Goal: Find contact information: Find contact information

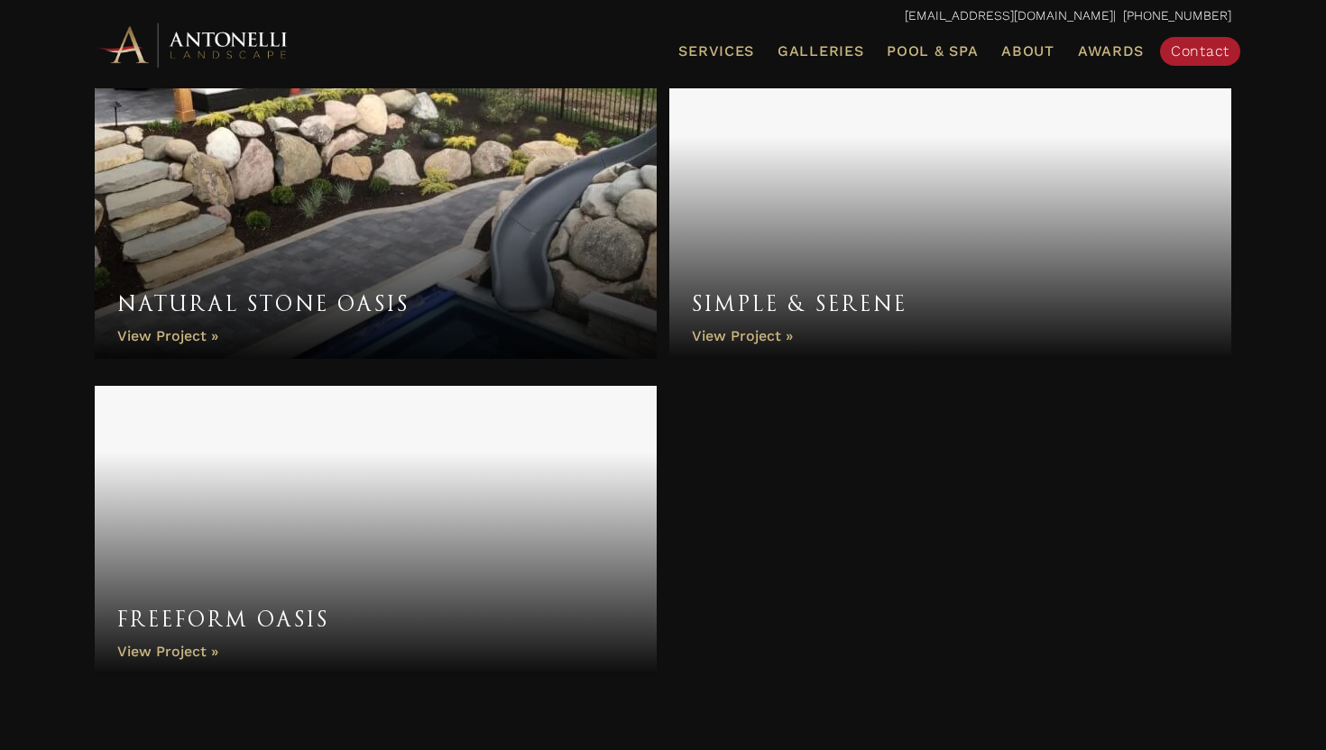
scroll to position [7121, 0]
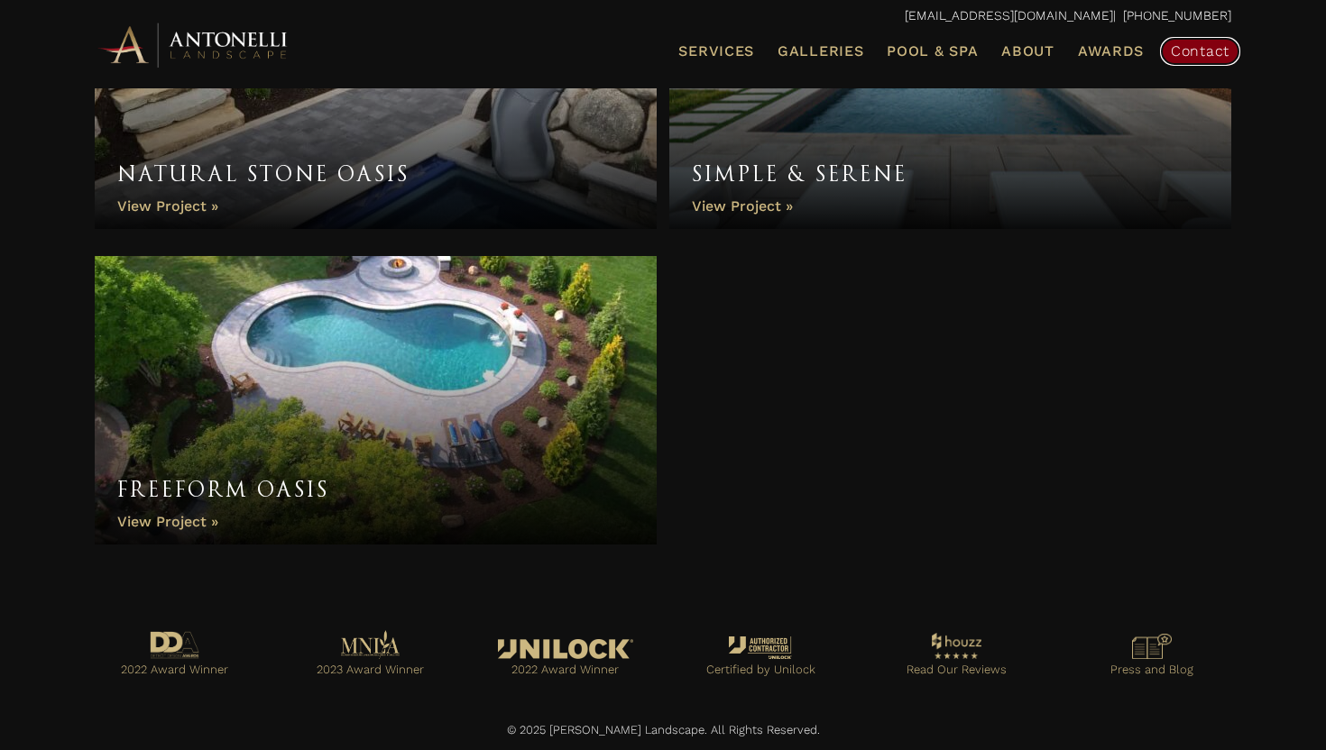
click at [1198, 55] on span "Contact" at bounding box center [1200, 50] width 59 height 17
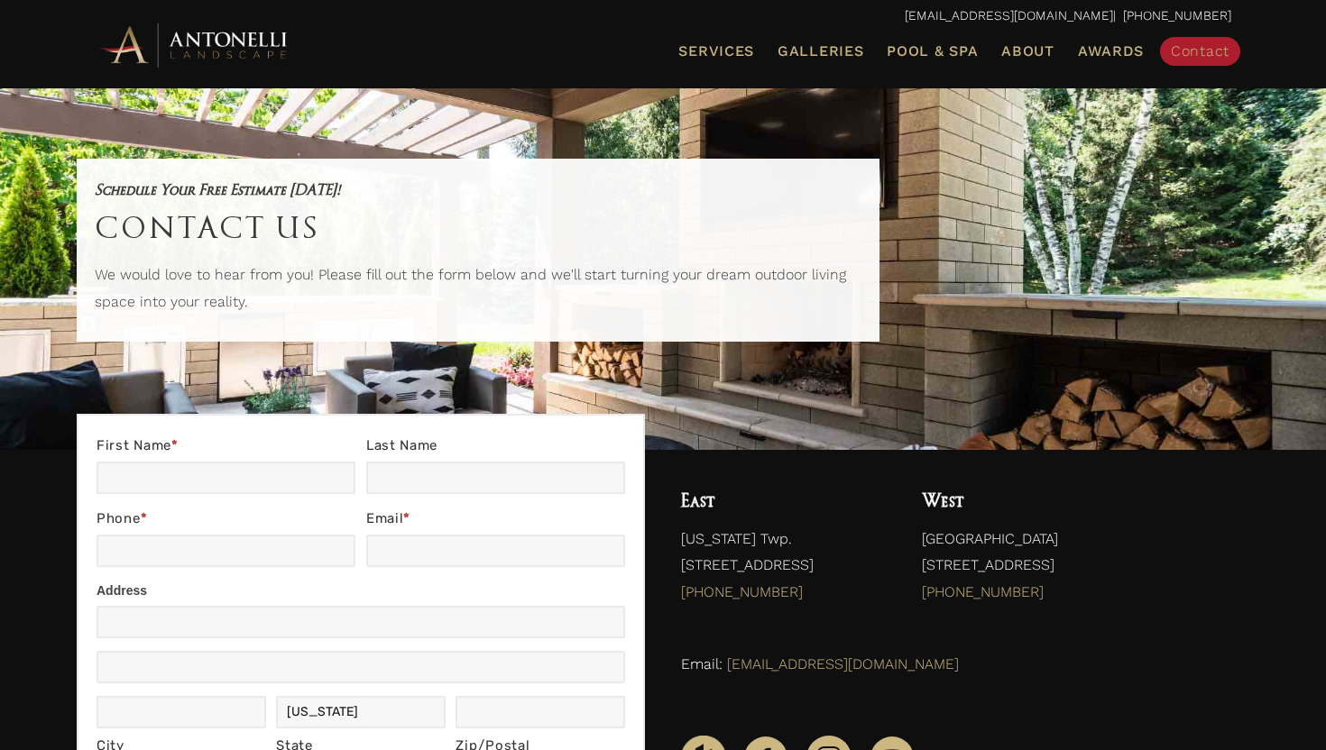
click at [944, 13] on p "info@antonellilandscape.com | 888-567-2846" at bounding box center [663, 16] width 1137 height 23
click at [986, 5] on p "info@antonellilandscape.com | 888-567-2846" at bounding box center [663, 16] width 1137 height 23
click at [993, 17] on link "[EMAIL_ADDRESS][DOMAIN_NAME]" at bounding box center [1009, 15] width 208 height 14
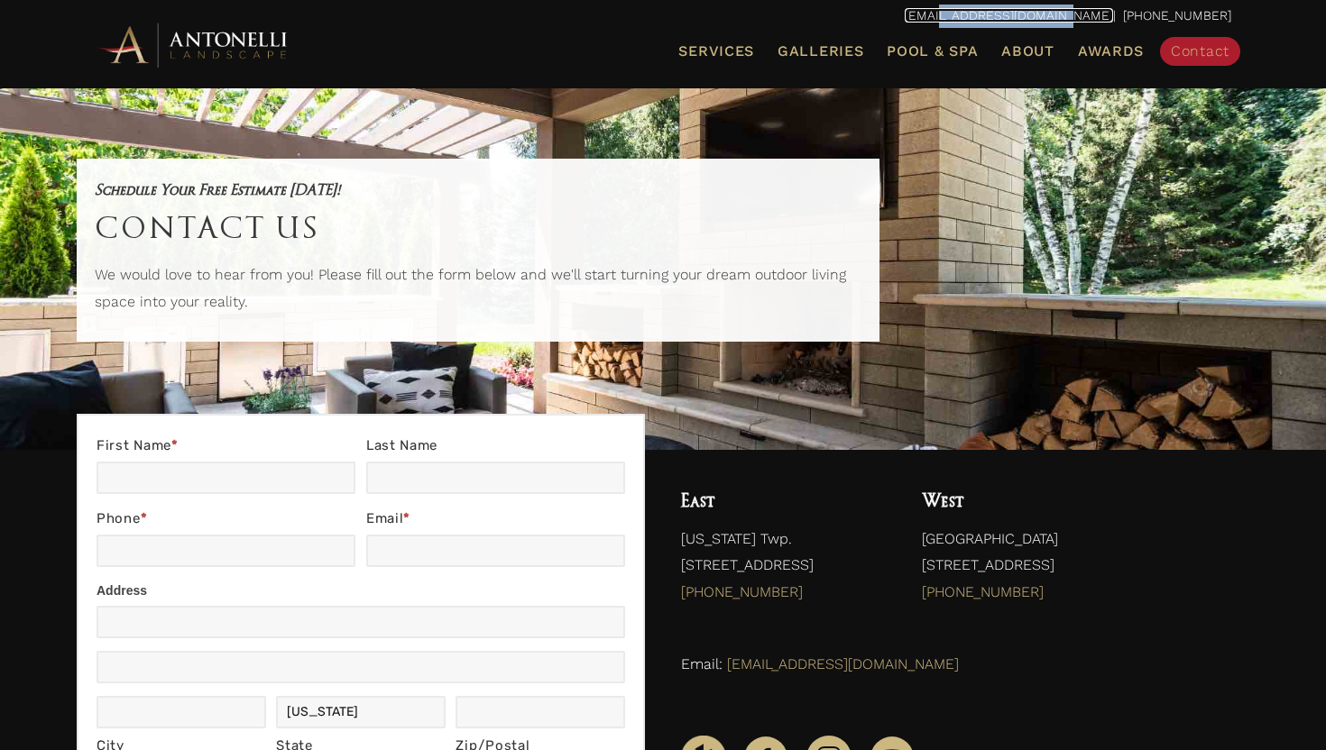
click at [993, 17] on link "[EMAIL_ADDRESS][DOMAIN_NAME]" at bounding box center [1009, 15] width 208 height 14
click at [953, 14] on p "info@antonellilandscape.com | 888-567-2846" at bounding box center [663, 16] width 1137 height 23
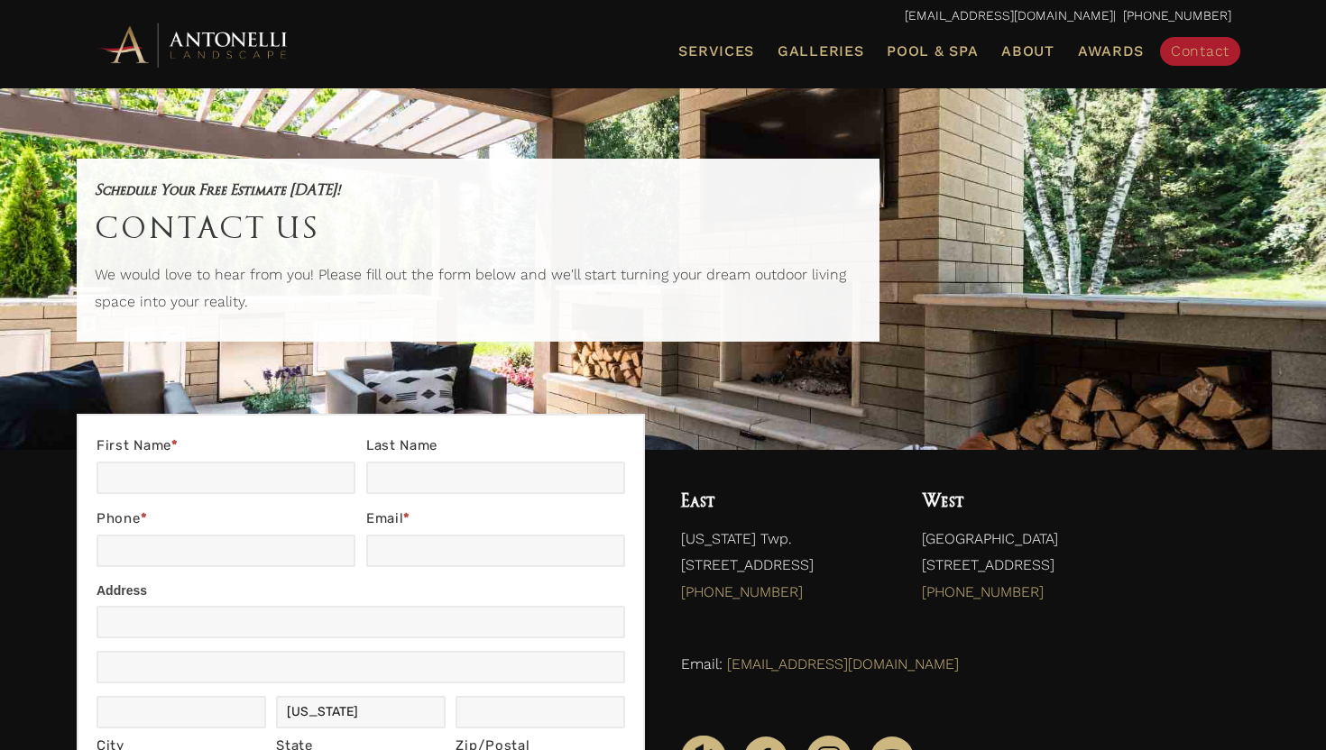
click at [953, 14] on p "info@antonellilandscape.com | 888-567-2846" at bounding box center [663, 16] width 1137 height 23
copy link "[EMAIL_ADDRESS][DOMAIN_NAME]"
drag, startPoint x: 953, startPoint y: 14, endPoint x: 1129, endPoint y: 17, distance: 175.9
click at [1129, 18] on p "info@antonellilandscape.com | 888-567-2846" at bounding box center [663, 16] width 1137 height 23
drag, startPoint x: 851, startPoint y: 568, endPoint x: 814, endPoint y: 557, distance: 39.4
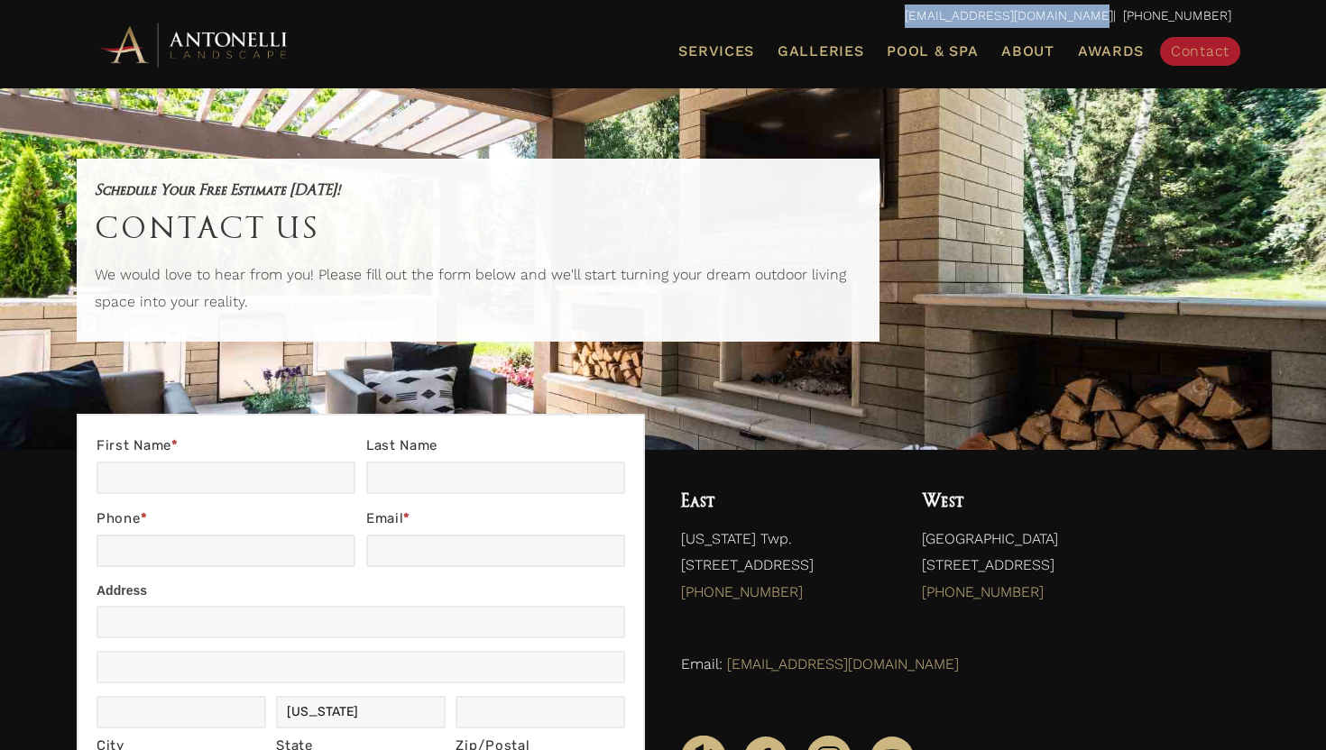
click at [814, 557] on p "Washington Twp. 16171 31 Mile Rd. | 48096 (586) 336-7800" at bounding box center [783, 570] width 205 height 89
click at [773, 552] on p "Washington Twp. 16171 31 Mile Rd. | 48096 (586) 336-7800" at bounding box center [783, 570] width 205 height 89
click at [828, 568] on p "Washington Twp. 16171 31 Mile Rd. | 48096 (586) 336-7800" at bounding box center [783, 570] width 205 height 89
drag, startPoint x: 845, startPoint y: 561, endPoint x: 685, endPoint y: 525, distance: 164.6
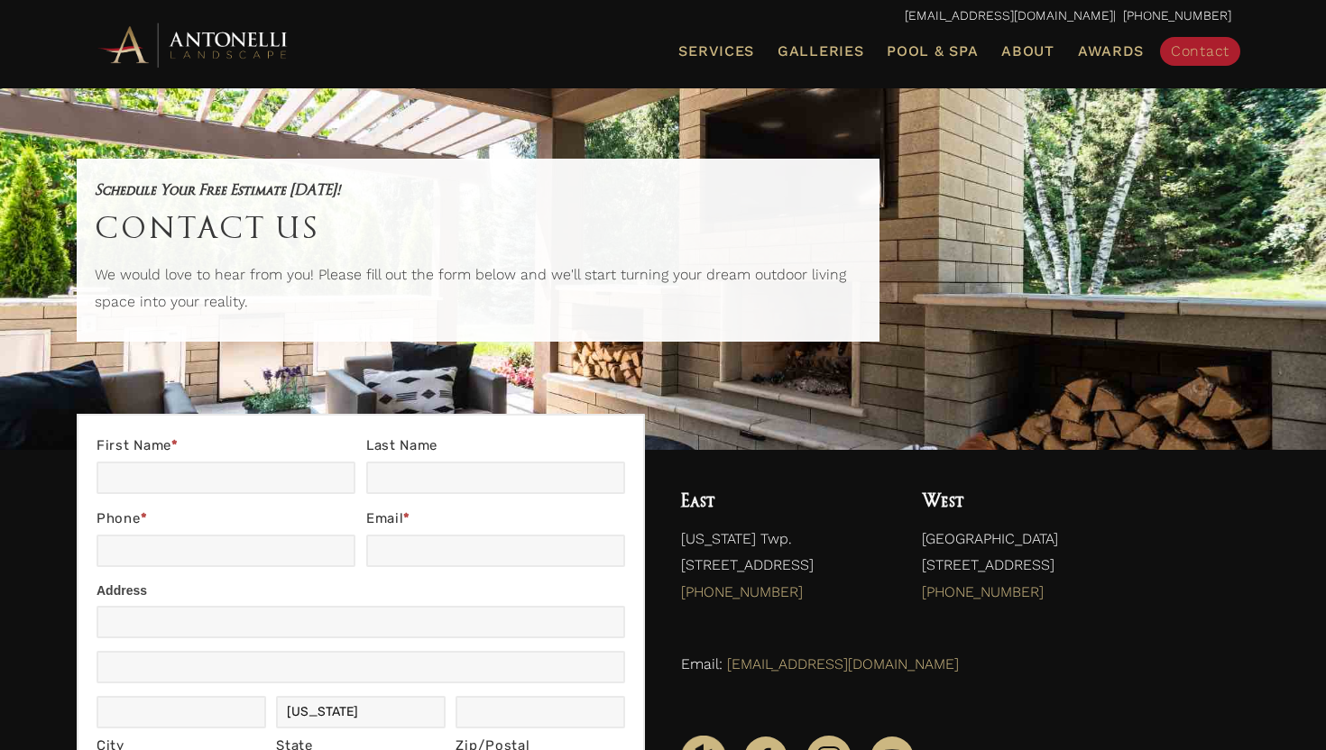
click at [685, 526] on p "Washington Twp. 16171 31 Mile Rd. | 48096 (586) 336-7800" at bounding box center [783, 570] width 205 height 89
copy p "Washington Twp. 16171 31 Mile Rd. | 48096"
drag, startPoint x: 1137, startPoint y: 568, endPoint x: 915, endPoint y: 528, distance: 226.5
click at [915, 528] on div "West Bloomfield Hills 7 West Square Lake Rd. | 48302 (248) 972-5556" at bounding box center [1076, 550] width 345 height 164
copy p "Bloomfield Hills 7 West Square Lake Rd. | 48302"
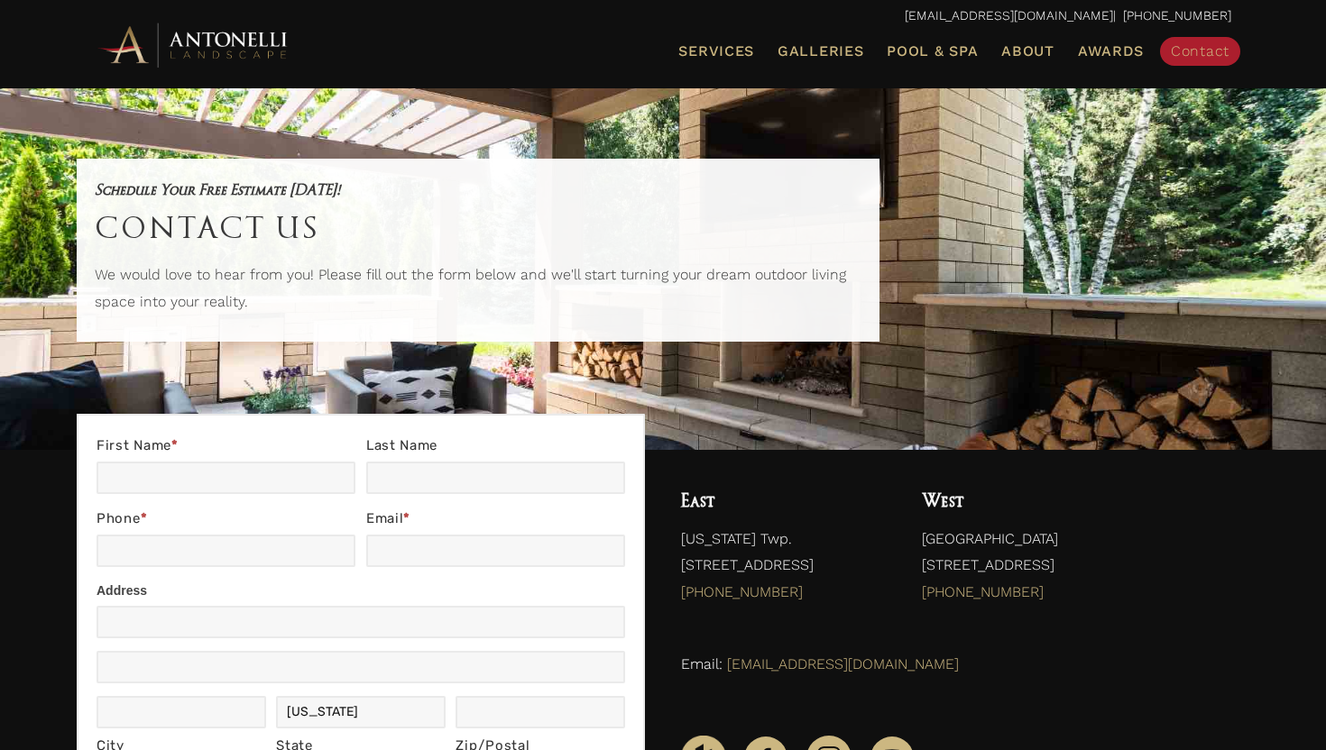
copy p "Bloomfield Hills 7 West Square Lake Rd. | 48302"
click at [1033, 599] on p "Bloomfield Hills 7 West Square Lake Rd. | 48302 (248) 972-5556" at bounding box center [1076, 570] width 309 height 89
drag, startPoint x: 1032, startPoint y: 595, endPoint x: 917, endPoint y: 596, distance: 114.6
click at [917, 596] on div "West Bloomfield Hills 7 West Square Lake Rd. | 48302 (248) 972-5556" at bounding box center [1076, 550] width 345 height 164
copy link "(248) 972-5556"
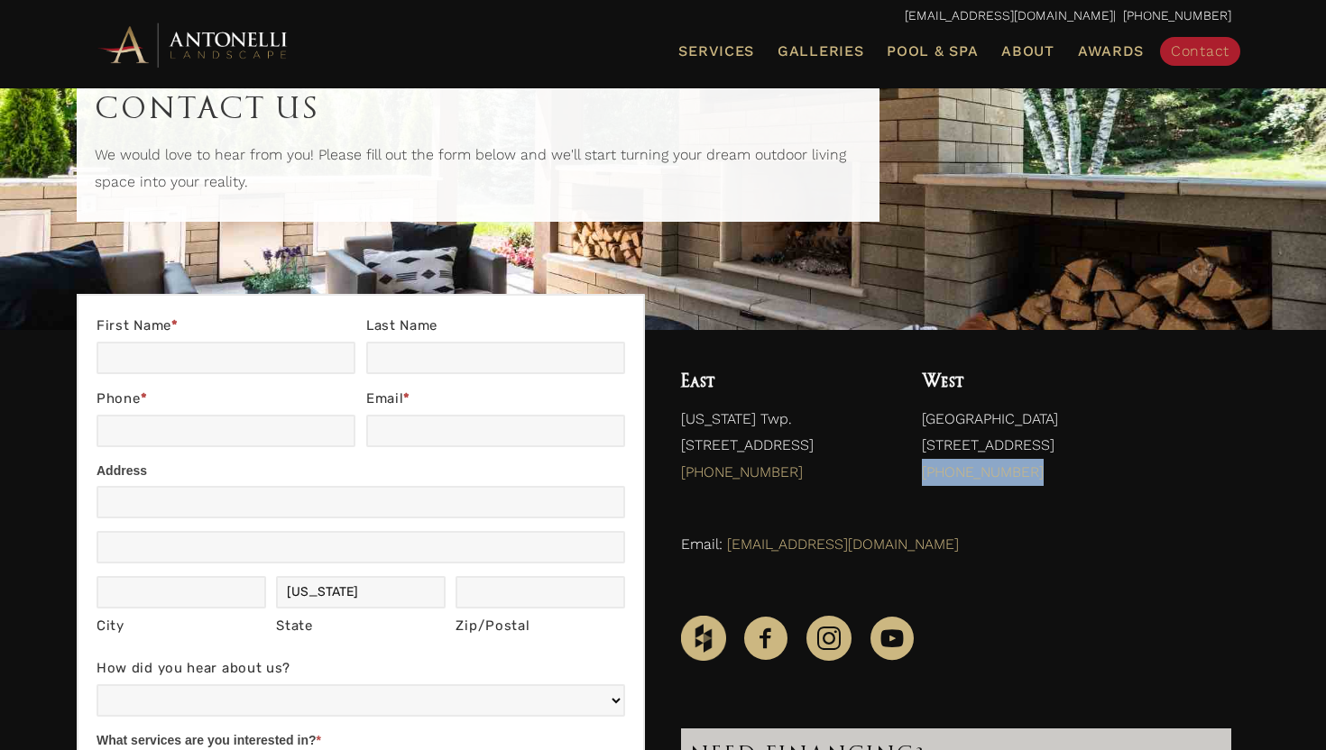
scroll to position [133, 0]
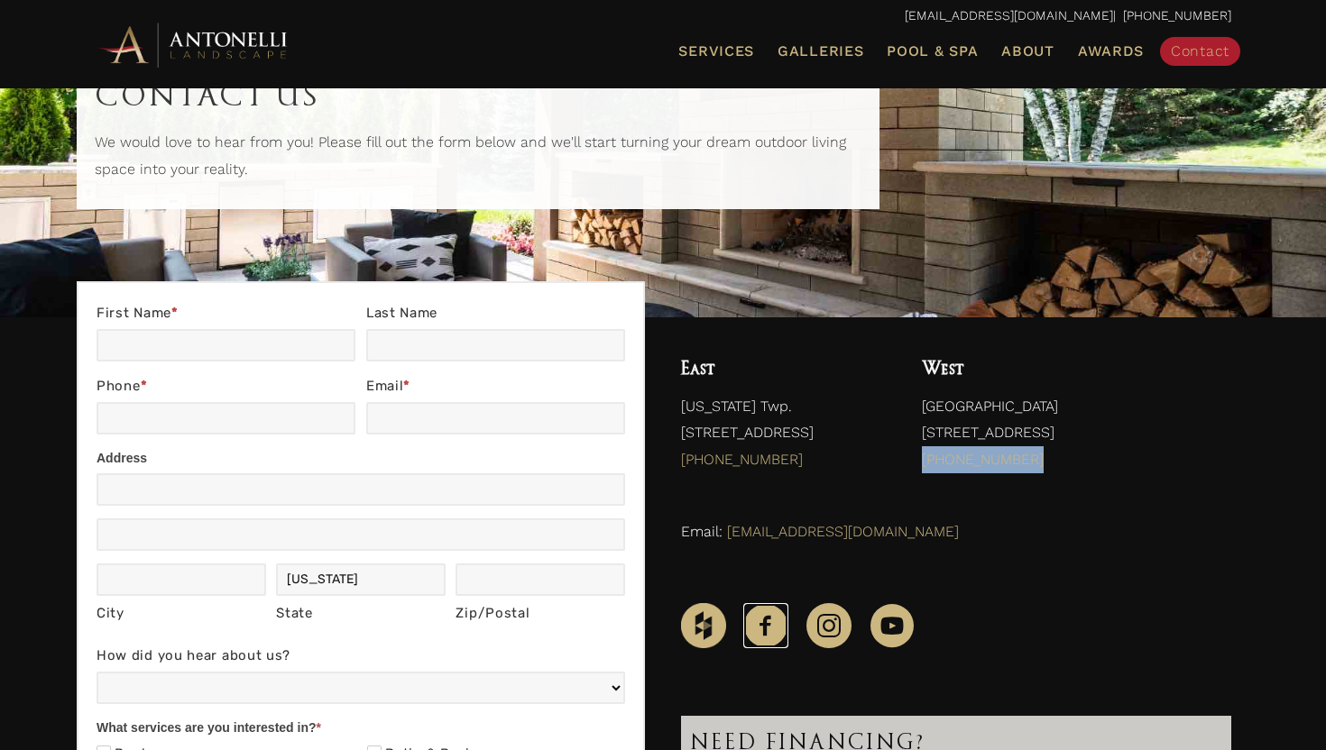
click at [759, 635] on icon "Facebook" at bounding box center [765, 625] width 45 height 45
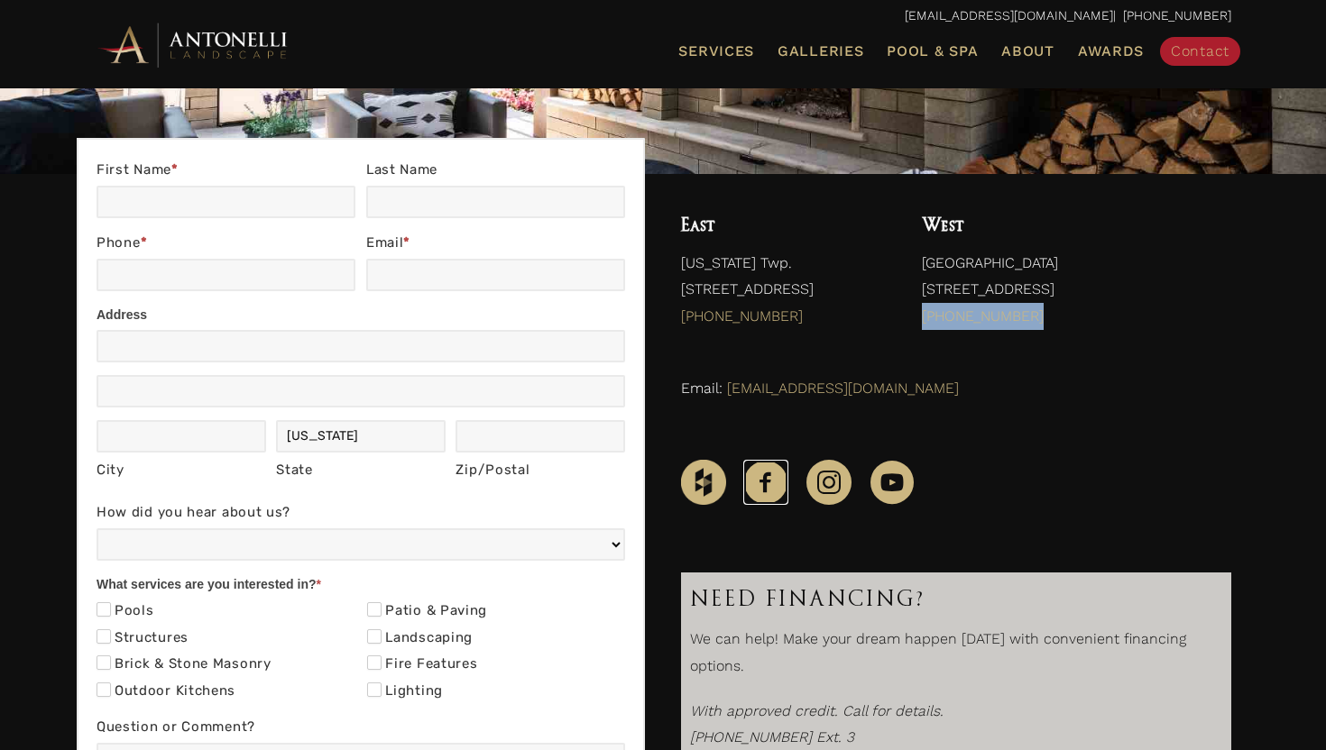
scroll to position [225, 0]
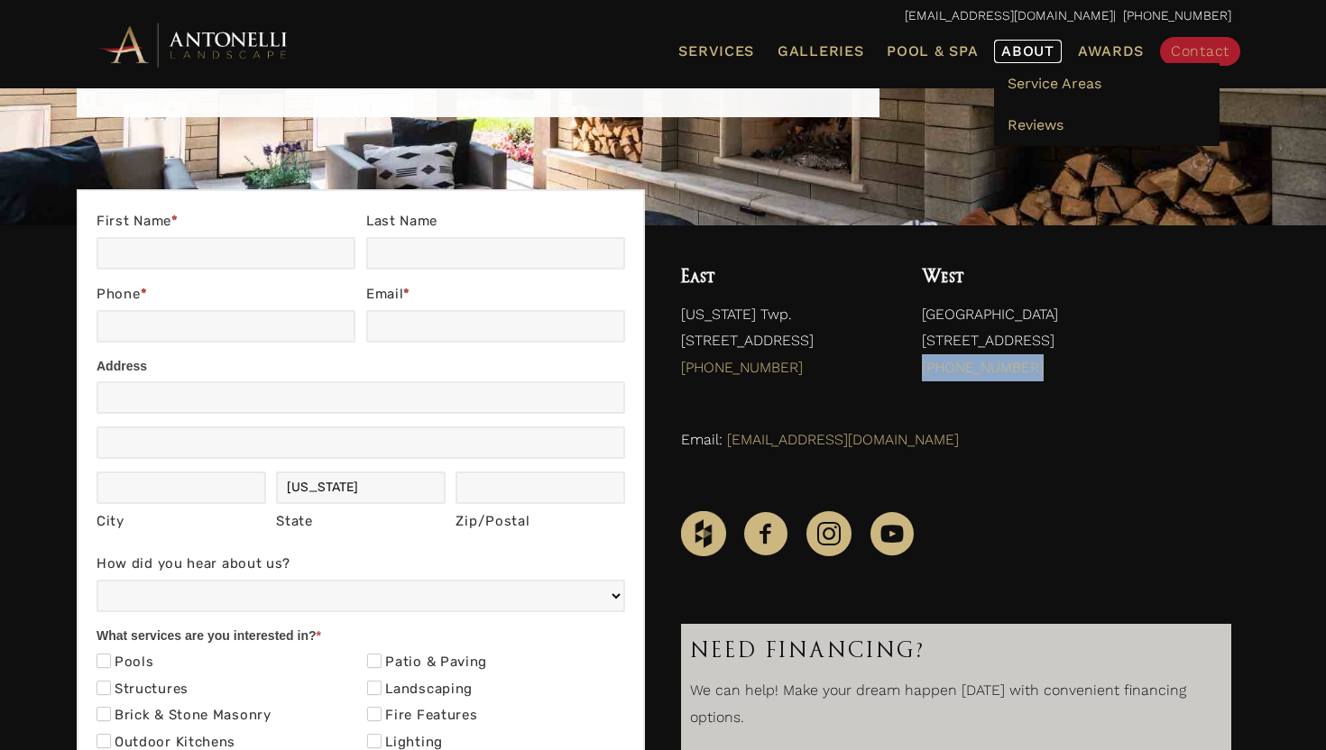
click at [1033, 56] on span "About" at bounding box center [1027, 51] width 53 height 14
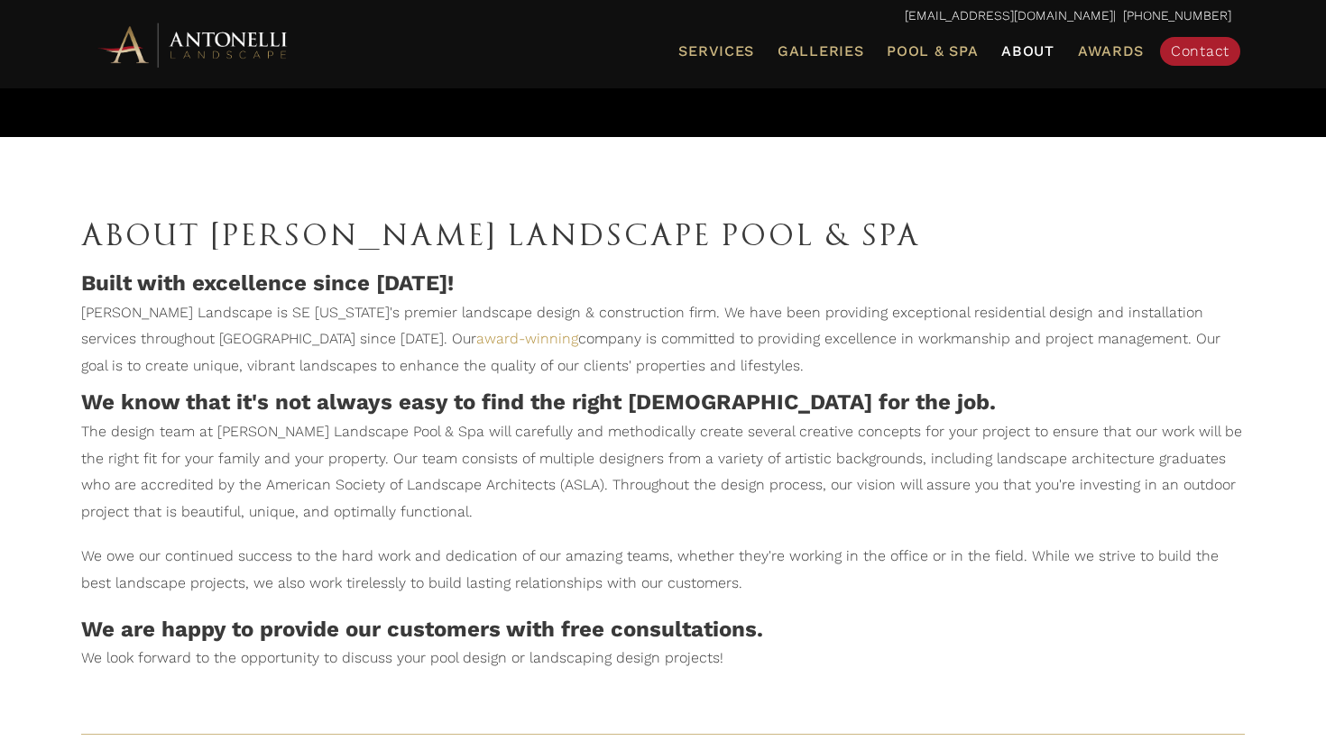
scroll to position [805, 0]
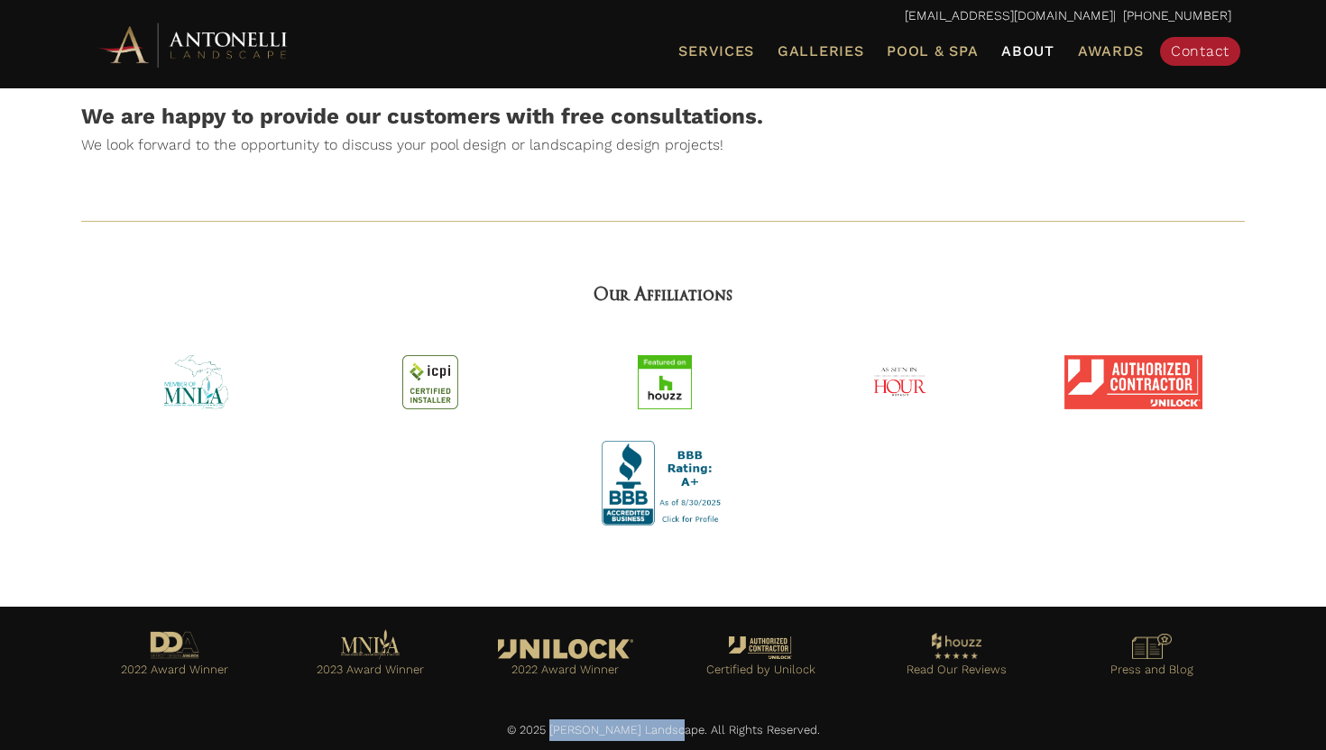
drag, startPoint x: 686, startPoint y: 734, endPoint x: 574, endPoint y: 727, distance: 113.0
click at [574, 727] on p "© 2025 [PERSON_NAME] Landscape. All Rights Reserved." at bounding box center [663, 731] width 1137 height 22
copy p "[PERSON_NAME] Landscape."
